Goal: Find specific page/section: Find specific page/section

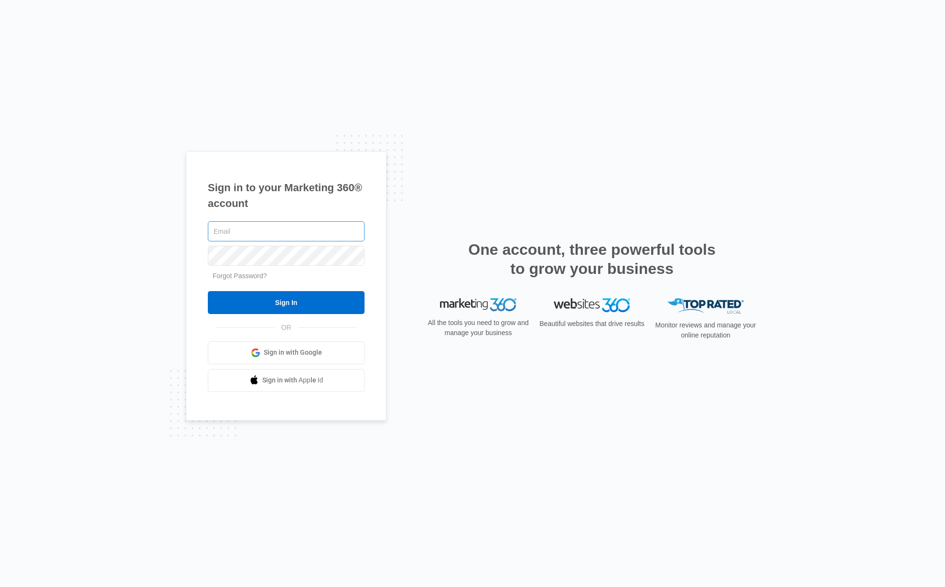
click at [282, 229] on input "text" at bounding box center [286, 231] width 157 height 20
type input "[EMAIL_ADDRESS][DOMAIN_NAME]"
click at [285, 356] on span "Sign in with Google" at bounding box center [293, 352] width 58 height 10
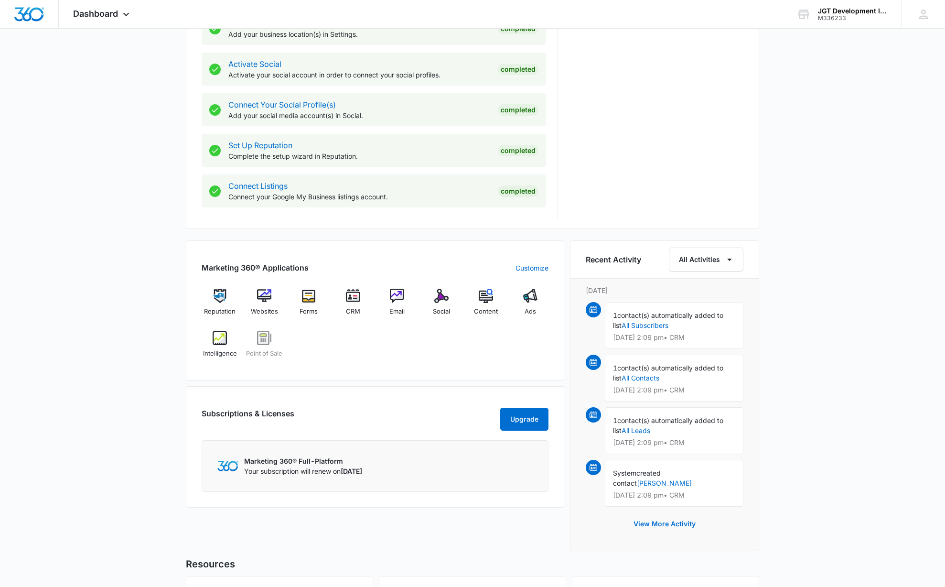
scroll to position [519, 0]
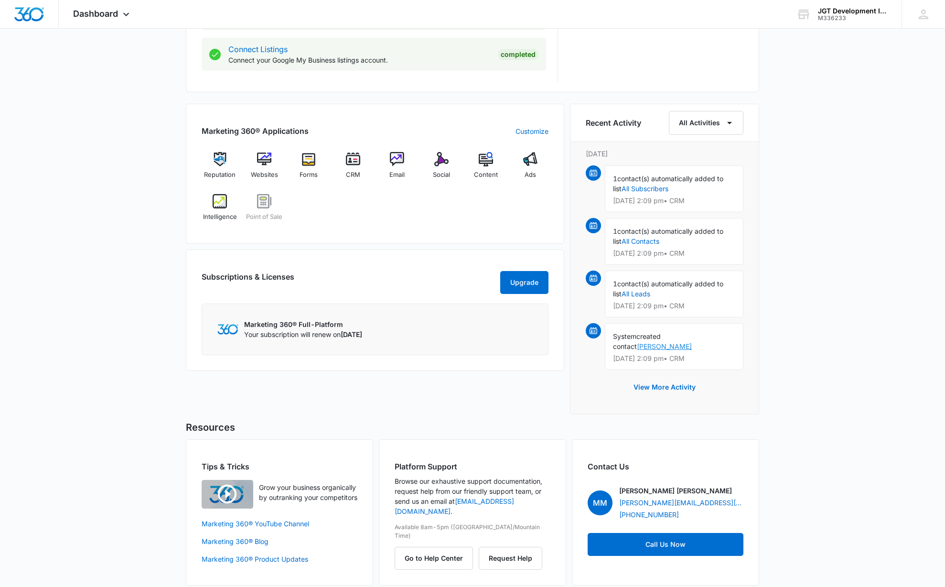
click at [692, 342] on link "[PERSON_NAME]" at bounding box center [664, 346] width 55 height 8
